Goal: Task Accomplishment & Management: Use online tool/utility

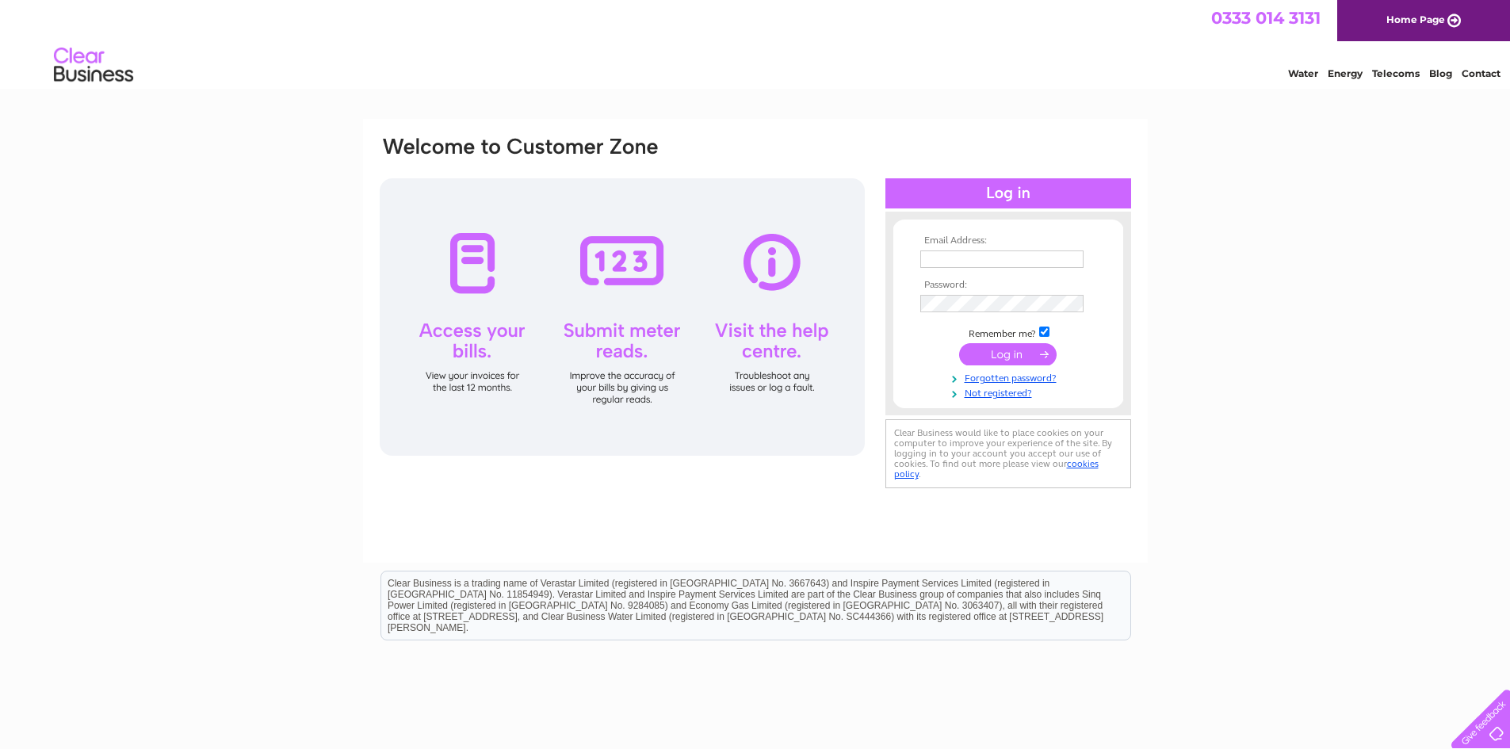
type input "[EMAIL_ADDRESS][DOMAIN_NAME]"
click at [990, 359] on input "submit" at bounding box center [1007, 354] width 97 height 22
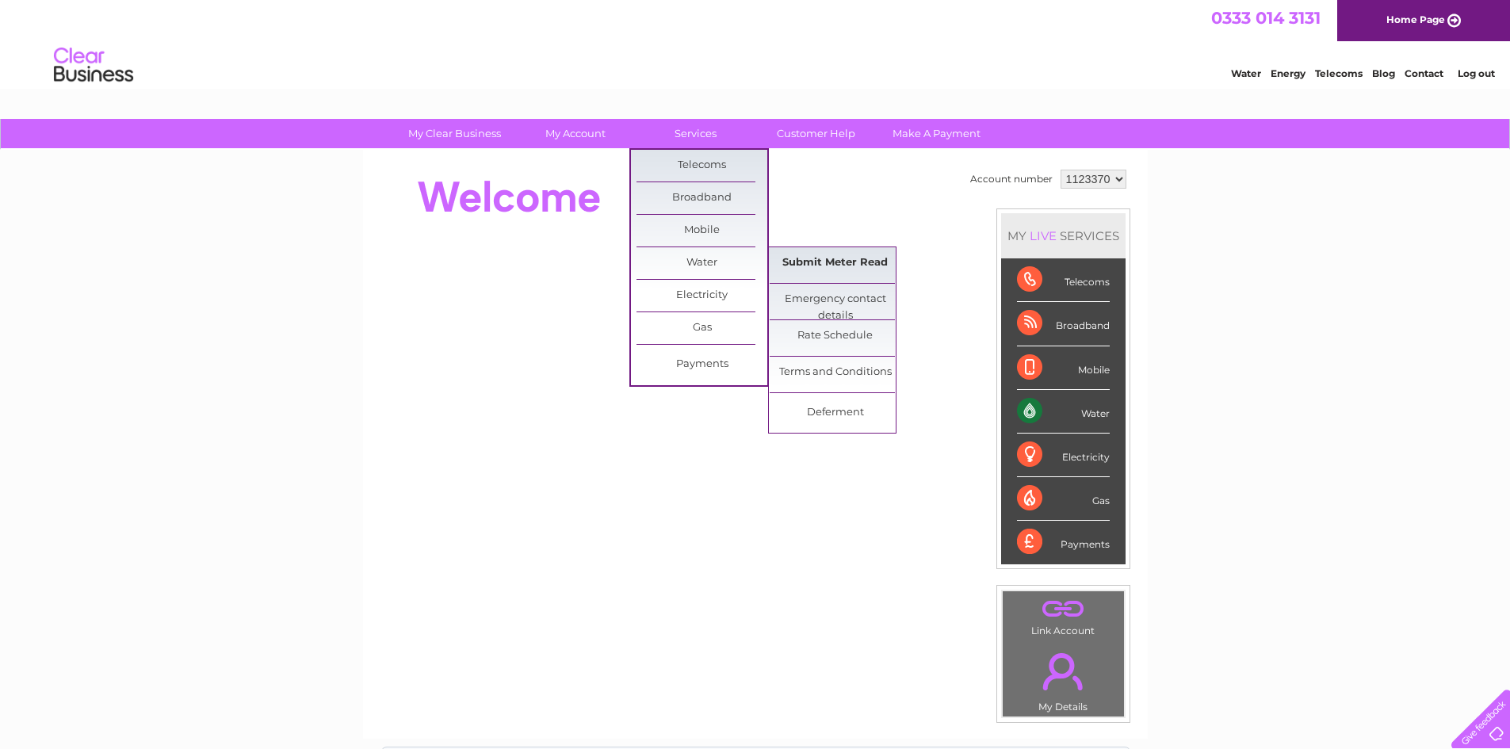
click at [794, 267] on link "Submit Meter Read" at bounding box center [834, 263] width 131 height 32
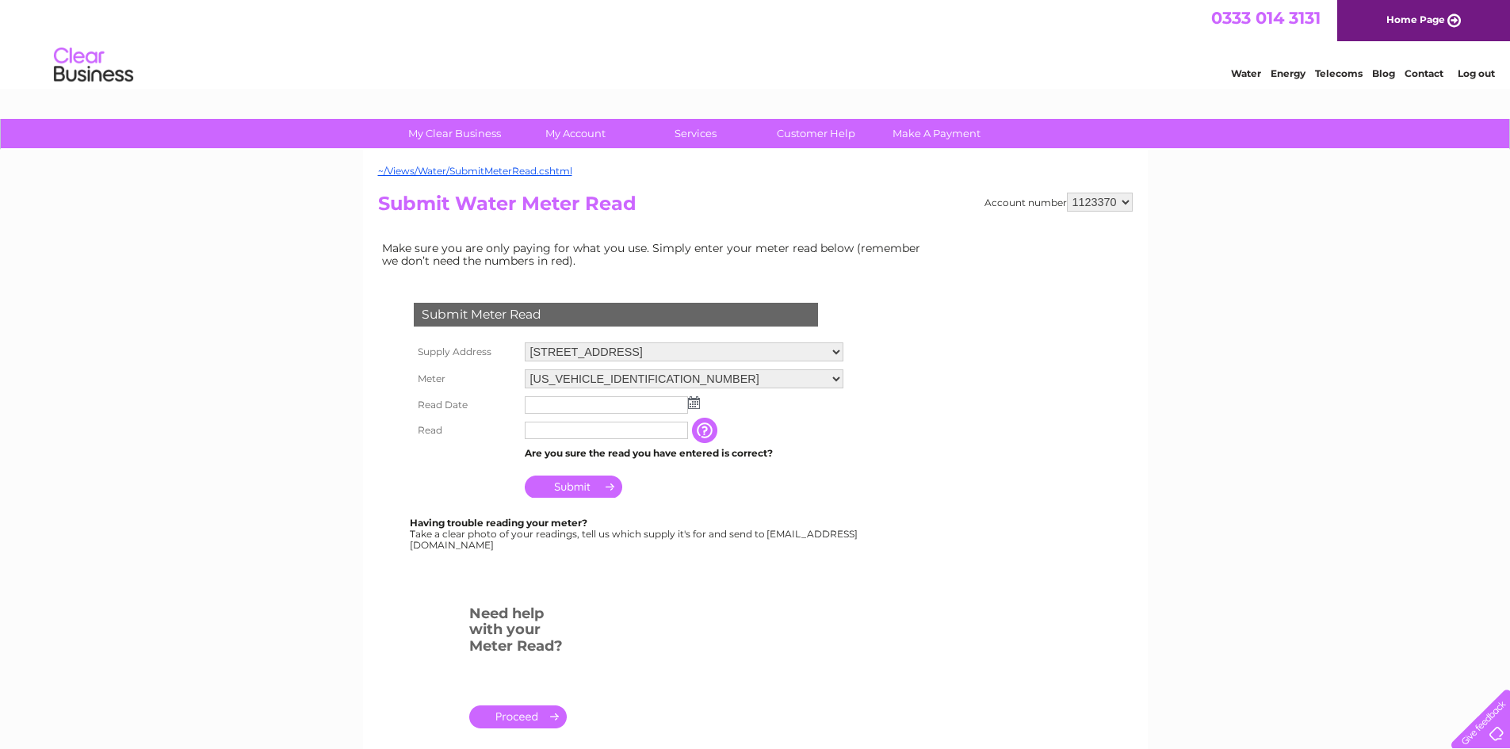
click at [693, 403] on img at bounding box center [694, 402] width 12 height 13
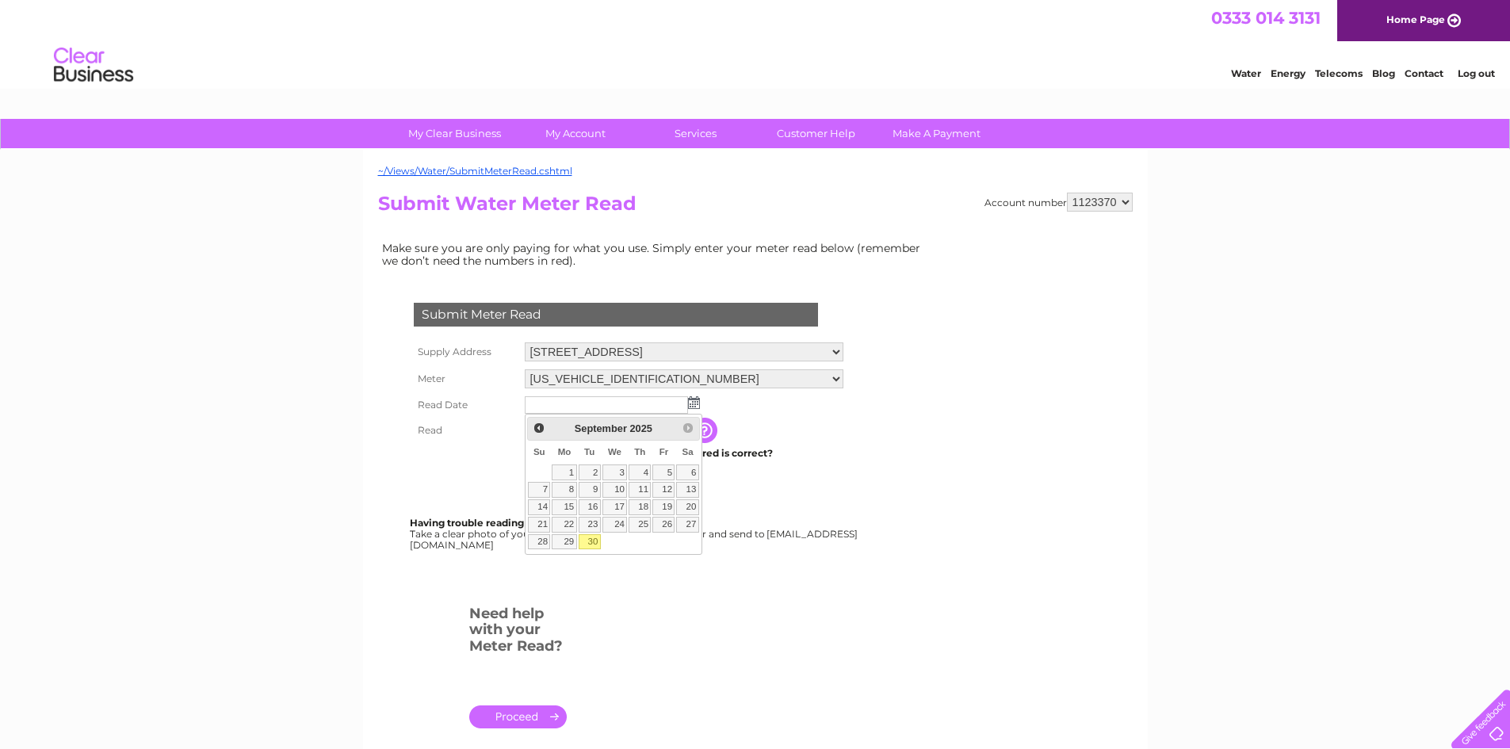
click at [594, 545] on link "30" at bounding box center [589, 542] width 22 height 16
type input "[DATE]"
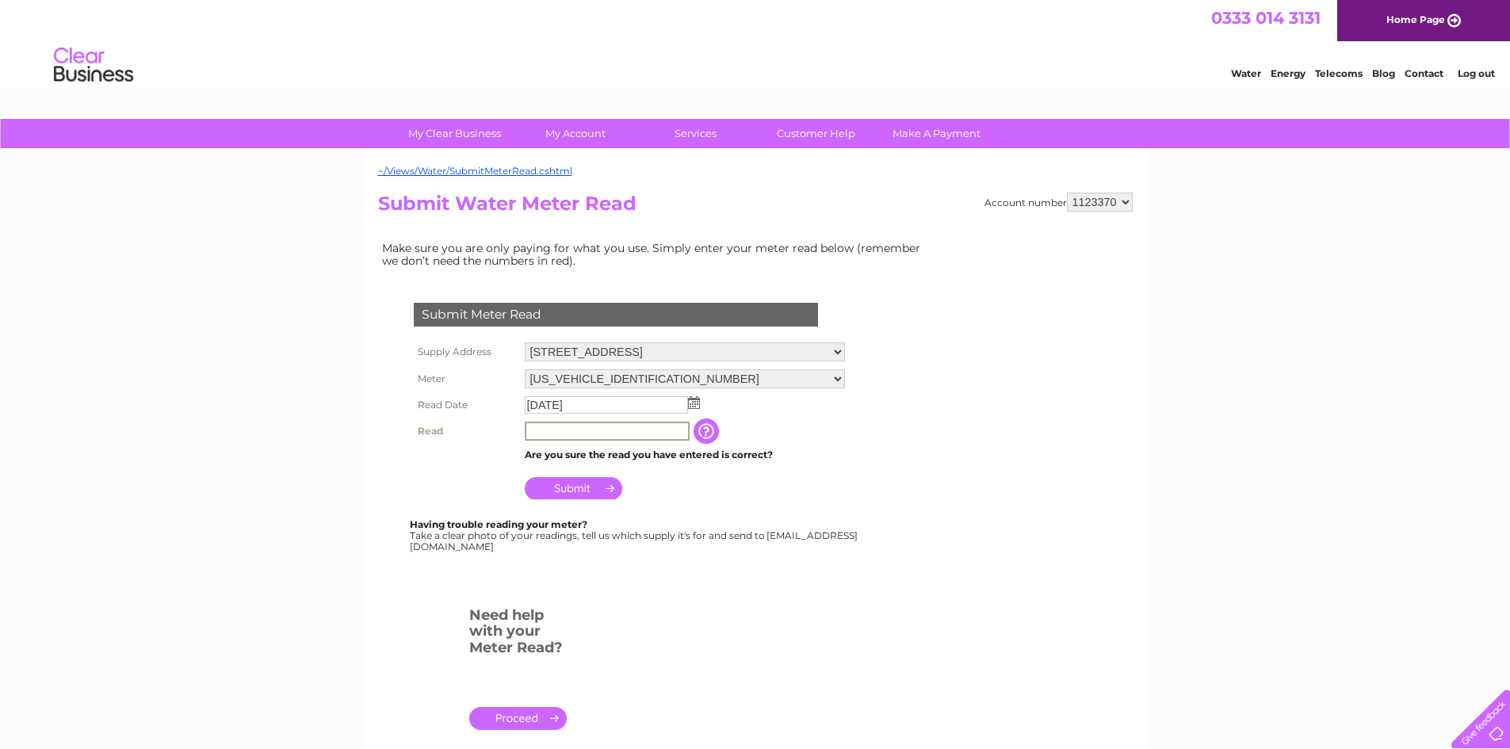
click at [574, 430] on input "text" at bounding box center [607, 431] width 165 height 19
type input "00470"
click at [573, 490] on input "Submit" at bounding box center [573, 486] width 97 height 22
